Goal: Find specific page/section

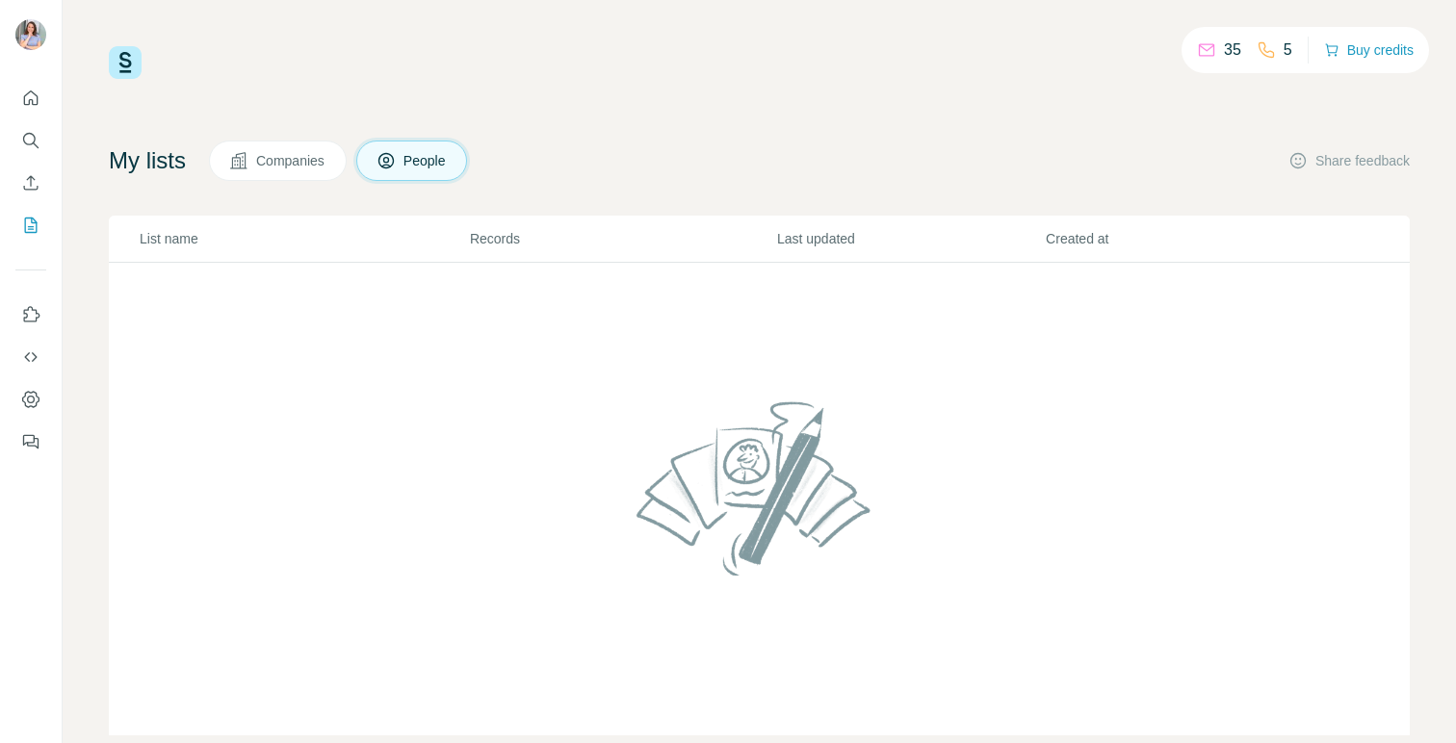
click at [297, 169] on span "Companies" at bounding box center [291, 160] width 70 height 19
click at [414, 159] on button "People" at bounding box center [412, 161] width 112 height 40
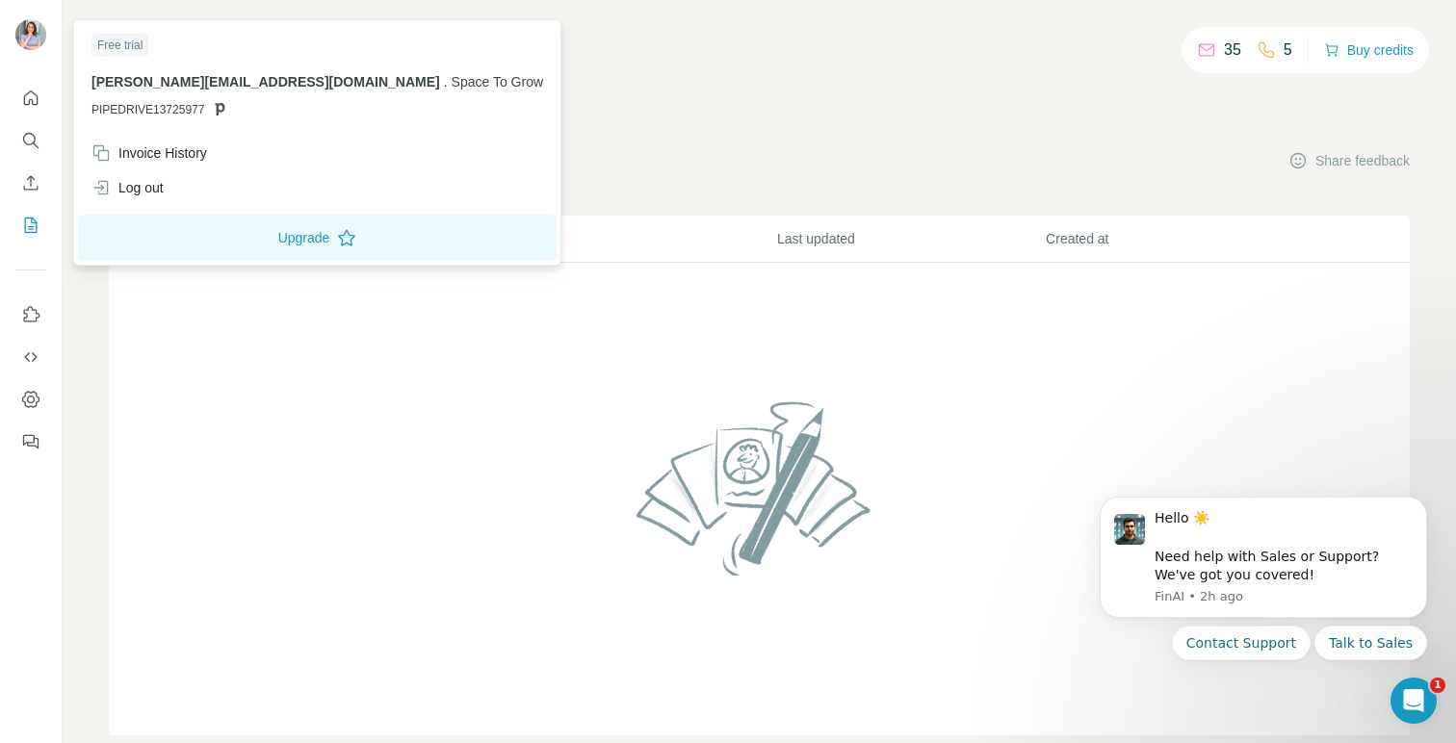
click at [35, 33] on img at bounding box center [30, 34] width 31 height 31
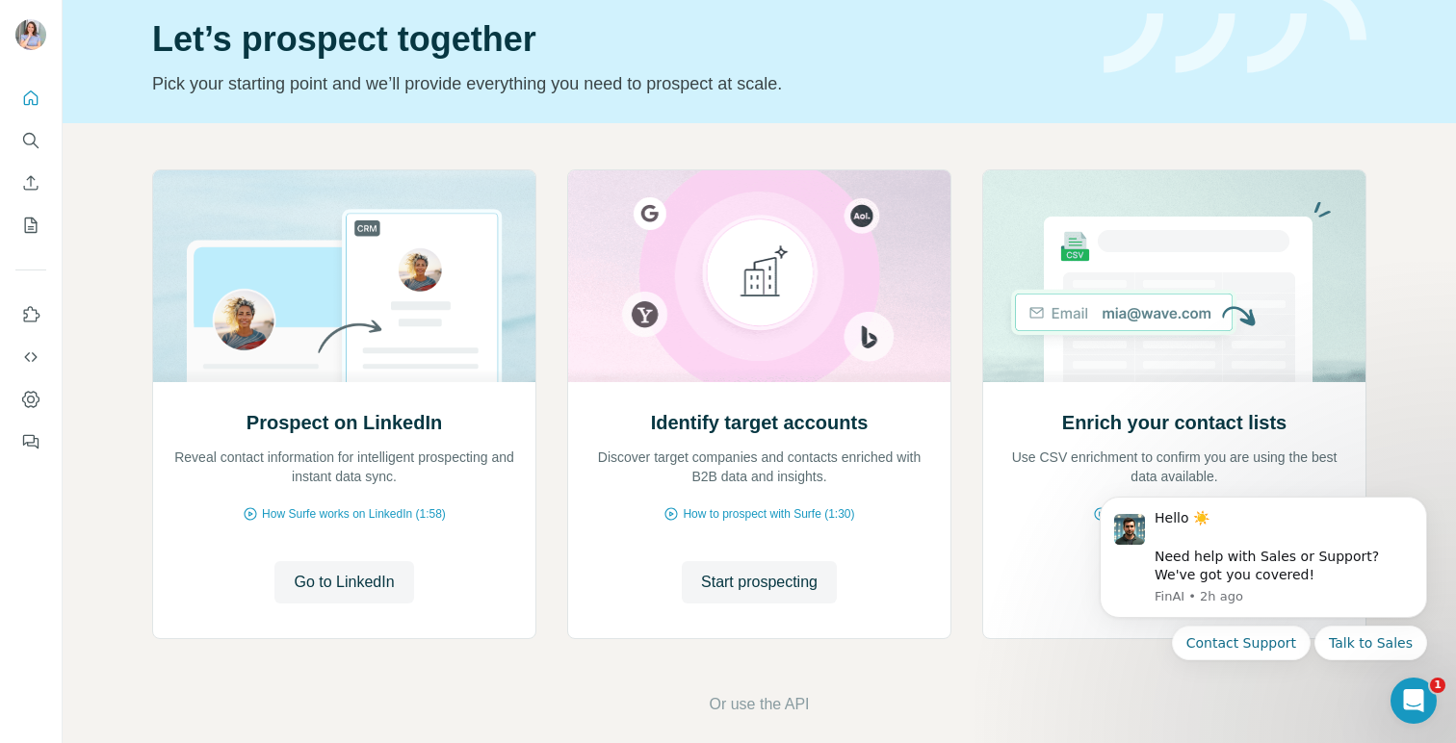
scroll to position [89, 0]
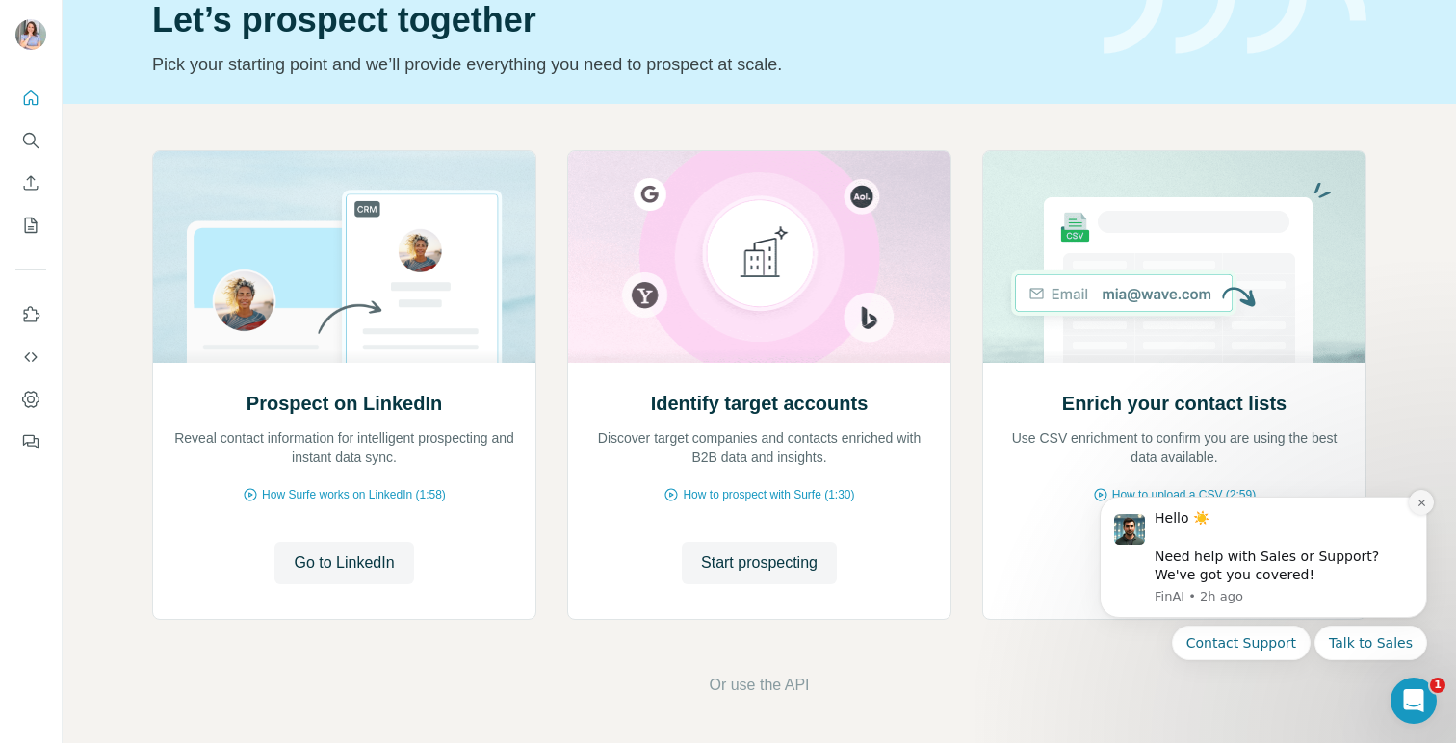
click at [1426, 507] on icon "Dismiss notification" at bounding box center [1421, 503] width 11 height 11
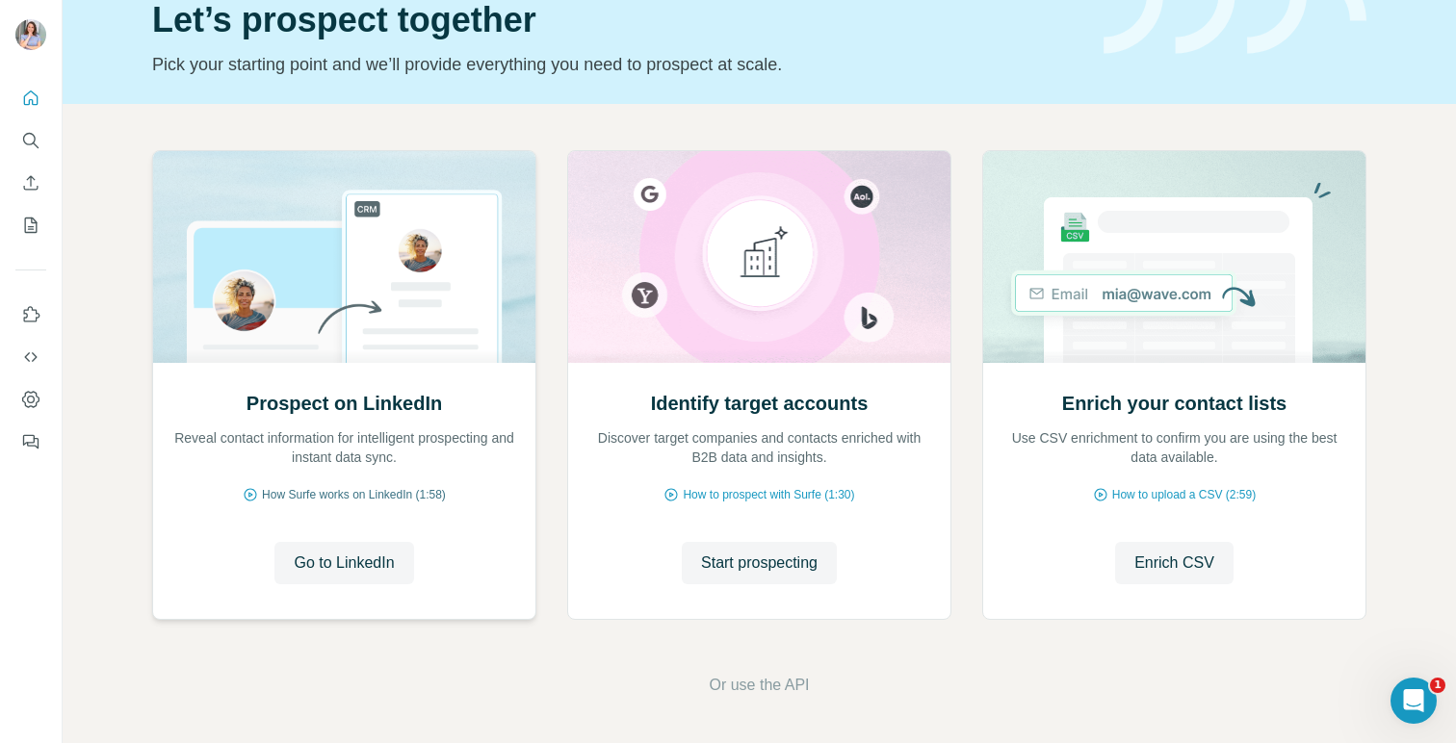
click at [323, 499] on span "How Surfe works on LinkedIn (1:58)" at bounding box center [354, 494] width 184 height 17
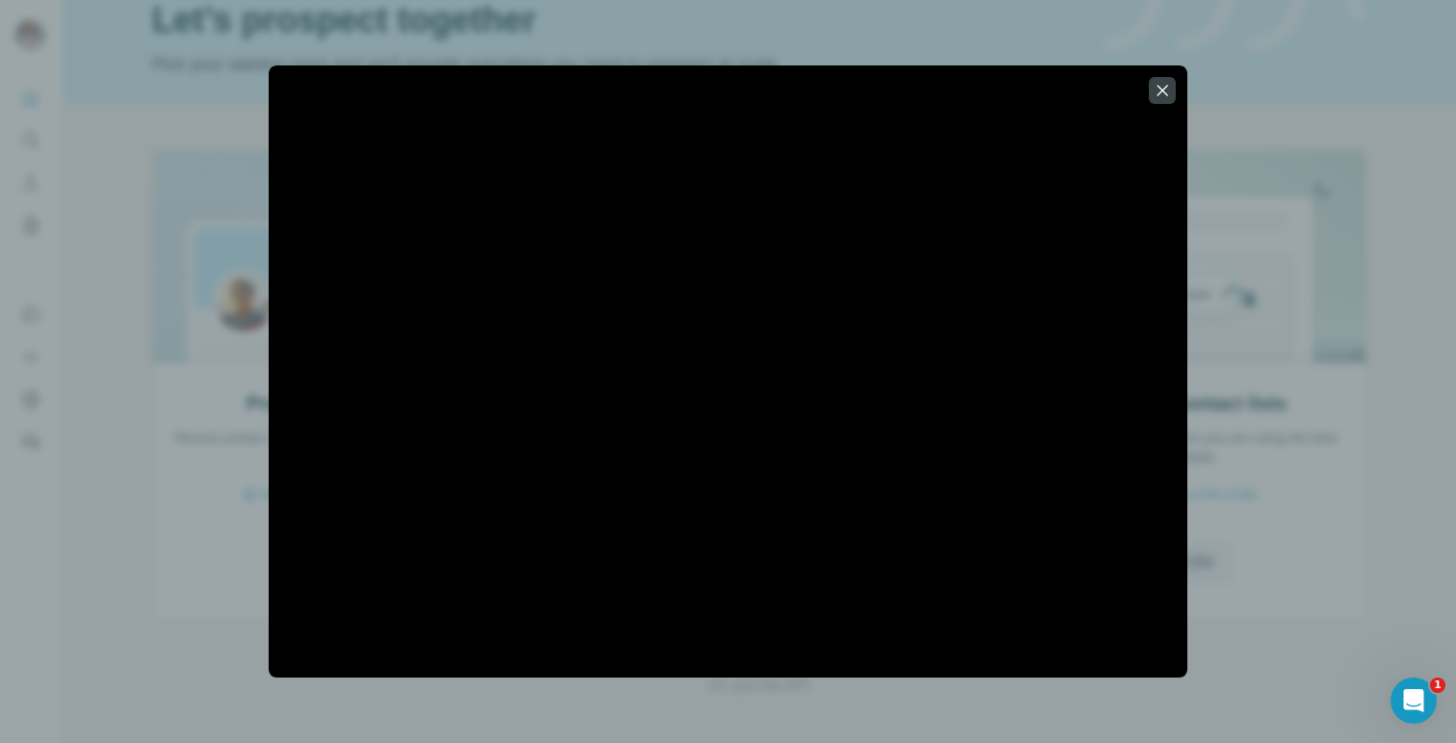
click at [1391, 135] on div at bounding box center [728, 371] width 1456 height 743
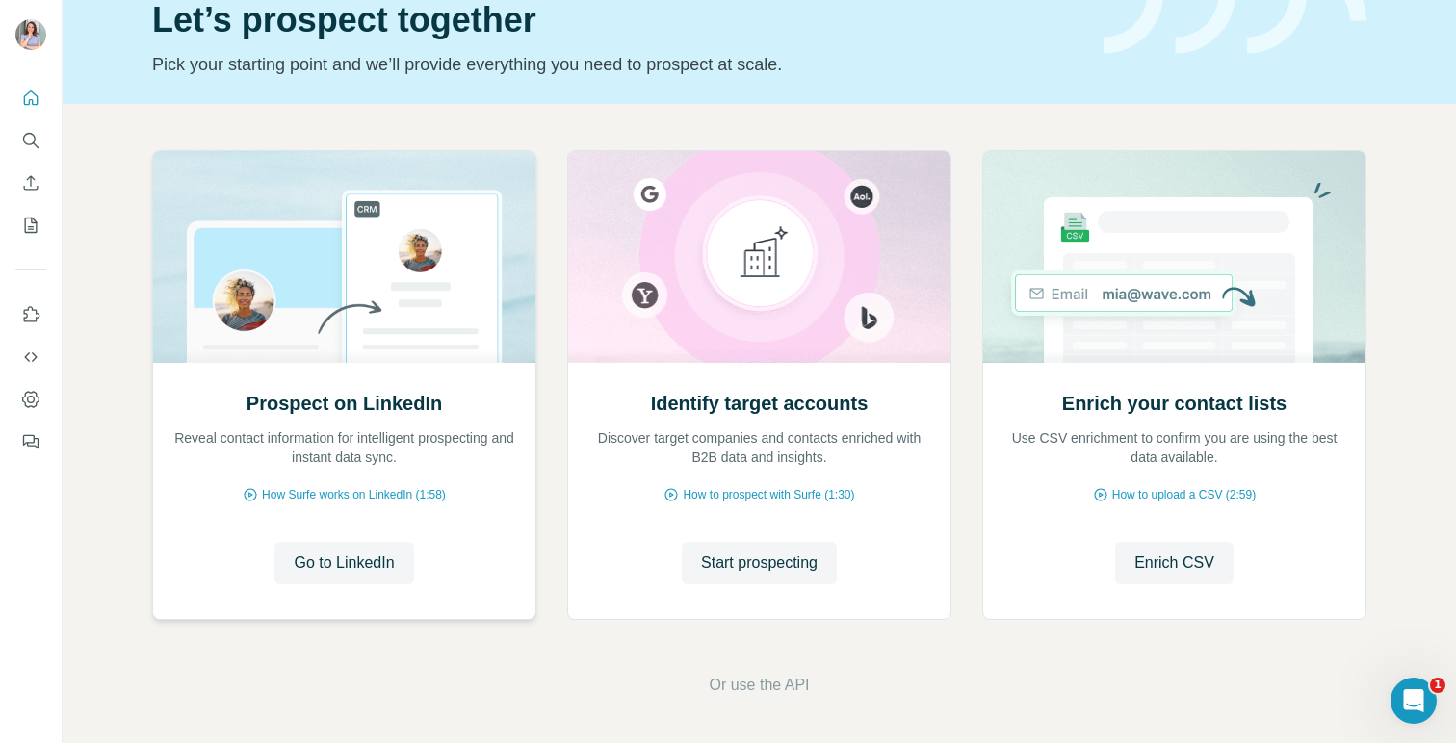
scroll to position [0, 0]
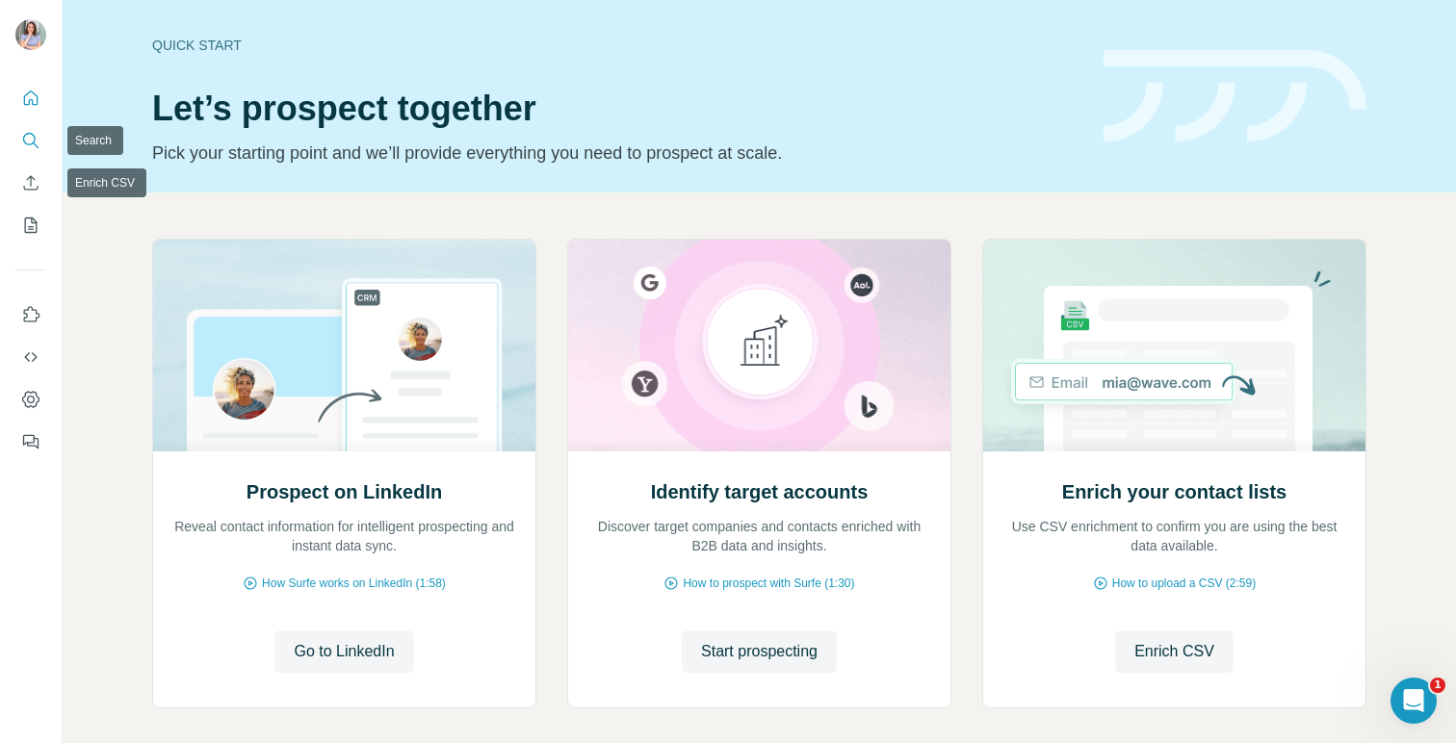
click at [38, 141] on icon "Search" at bounding box center [30, 140] width 19 height 19
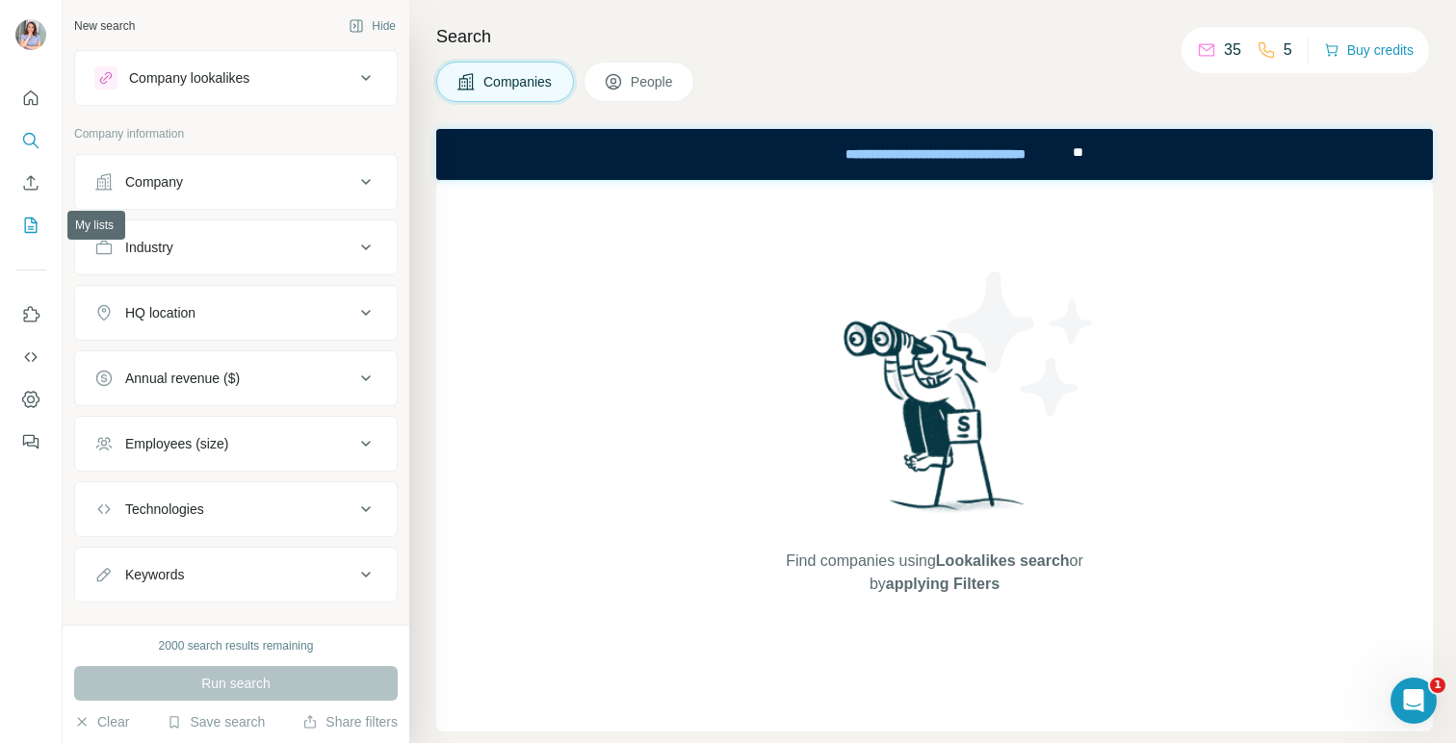
click at [29, 222] on icon "My lists" at bounding box center [30, 225] width 19 height 19
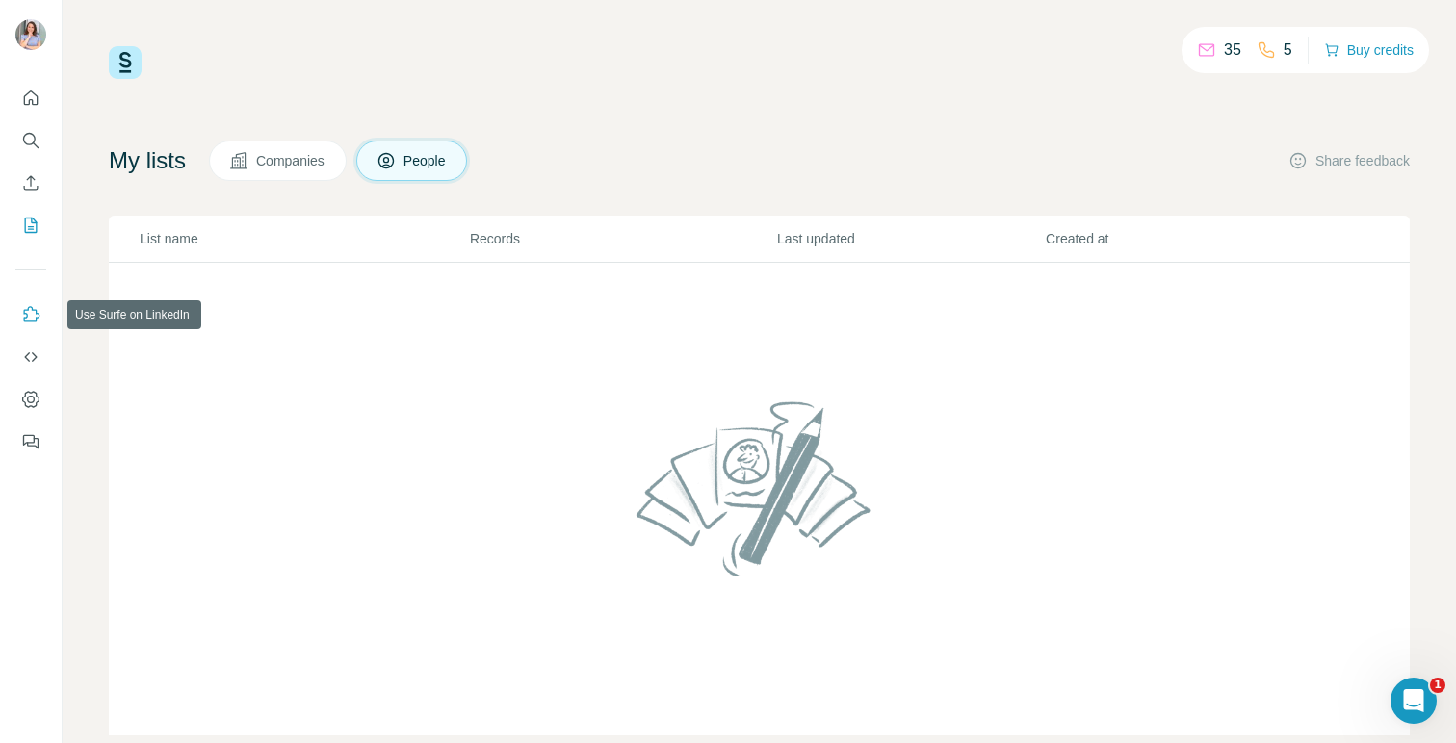
click at [26, 318] on icon "Use Surfe on LinkedIn" at bounding box center [32, 313] width 16 height 15
click at [315, 169] on span "Companies" at bounding box center [291, 160] width 70 height 19
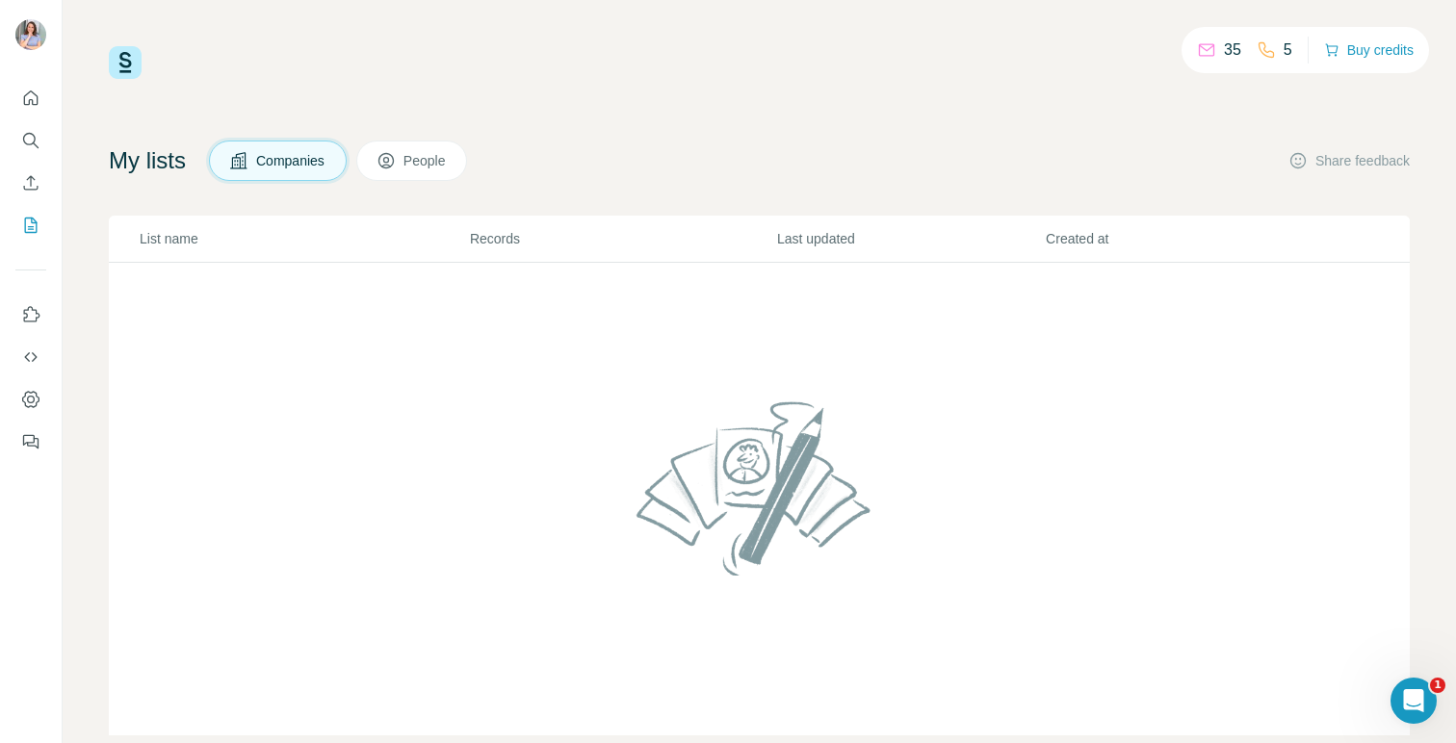
click at [426, 172] on button "People" at bounding box center [412, 161] width 112 height 40
click at [1274, 32] on div "35 5 Buy credits" at bounding box center [1304, 50] width 247 height 46
click at [1239, 43] on div "35 5" at bounding box center [1244, 50] width 95 height 27
click at [1203, 47] on icon at bounding box center [1206, 49] width 19 height 19
